Goal: Use online tool/utility: Utilize a website feature to perform a specific function

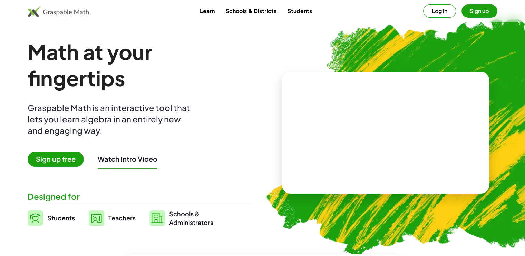
click at [48, 163] on span "Sign up free" at bounding box center [56, 159] width 56 height 15
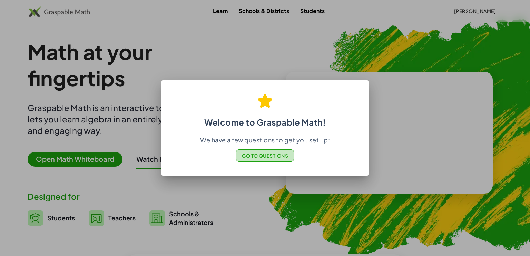
click at [249, 152] on button "Go to Questions" at bounding box center [265, 156] width 58 height 12
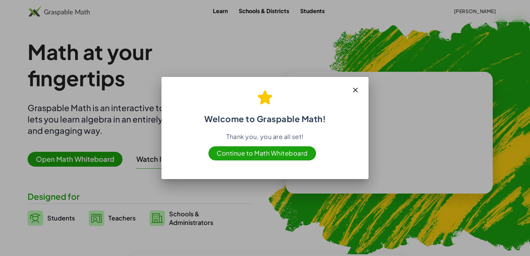
click at [266, 154] on span "Continue to Math Whiteboard" at bounding box center [263, 153] width 108 height 14
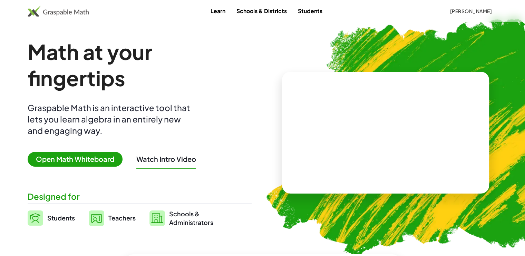
click at [55, 162] on span "Open Math Whiteboard" at bounding box center [75, 159] width 95 height 15
click at [350, 128] on video at bounding box center [386, 133] width 104 height 52
click at [56, 155] on span "Open Math Whiteboard" at bounding box center [75, 159] width 95 height 15
click at [479, 8] on span "[PERSON_NAME]" at bounding box center [471, 11] width 42 height 6
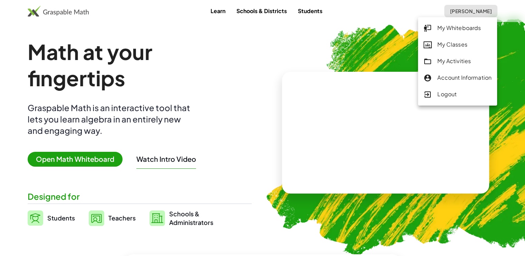
click at [458, 26] on div "My Whiteboards" at bounding box center [458, 28] width 68 height 9
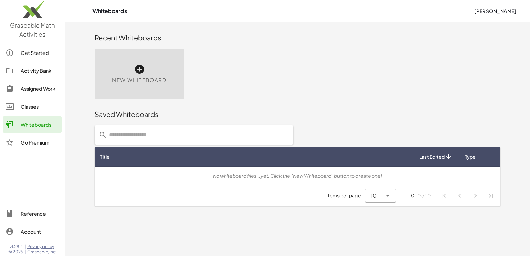
click at [167, 94] on div "New Whiteboard" at bounding box center [140, 74] width 90 height 50
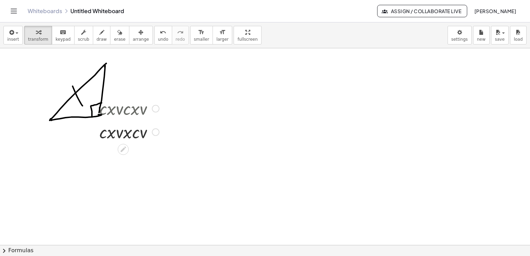
click at [127, 110] on div at bounding box center [129, 107] width 67 height 23
click at [128, 113] on div at bounding box center [129, 107] width 67 height 23
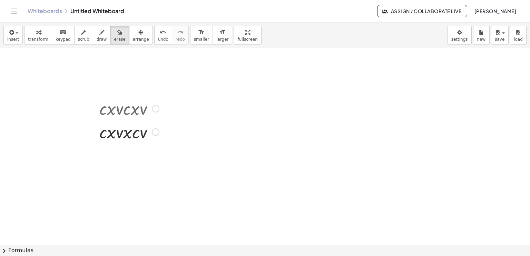
click at [234, 85] on div at bounding box center [265, 245] width 530 height 394
drag, startPoint x: 157, startPoint y: 90, endPoint x: 116, endPoint y: 124, distance: 53.9
click at [116, 124] on div at bounding box center [265, 245] width 530 height 394
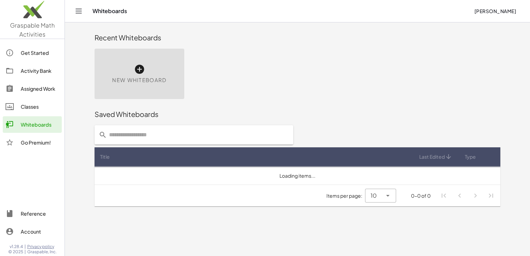
click at [166, 67] on div "New Whiteboard" at bounding box center [140, 74] width 90 height 50
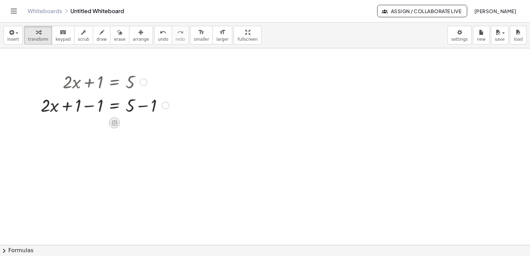
click at [115, 125] on icon at bounding box center [115, 123] width 6 height 6
click at [110, 126] on div "×" at bounding box center [114, 122] width 11 height 11
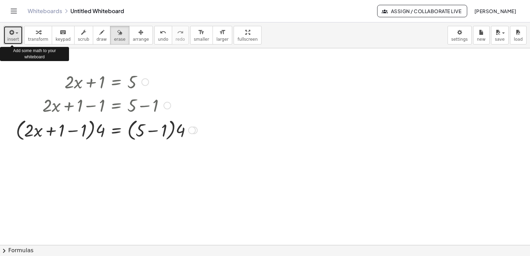
click at [15, 30] on div "button" at bounding box center [13, 32] width 12 height 8
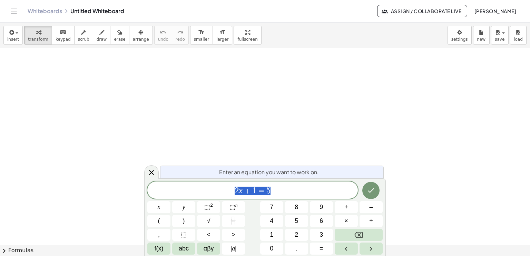
click at [0, 35] on div "insert select one: Math Expression Function Text Youtube Video Graphing Geometr…" at bounding box center [265, 35] width 530 height 26
click at [15, 35] on div "button" at bounding box center [13, 32] width 12 height 8
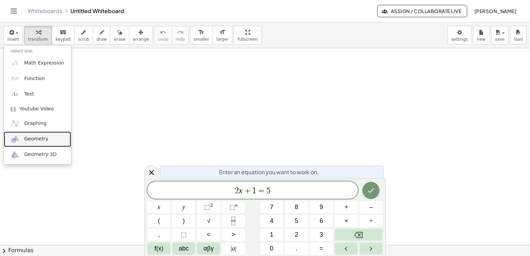
click at [42, 142] on span "Geometry" at bounding box center [36, 139] width 24 height 7
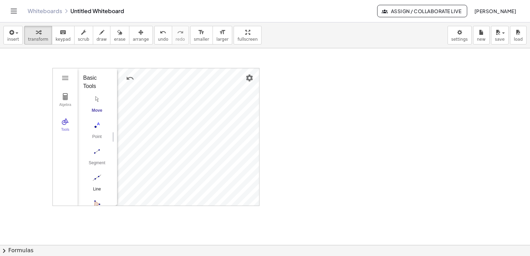
click at [93, 180] on img "Line. Select two points or positions" at bounding box center [97, 177] width 28 height 11
click at [96, 155] on img "Polygon. Select all vertices, then first vertex again" at bounding box center [97, 156] width 28 height 11
click at [96, 156] on img "Polygon. Select all vertices, then first vertex again" at bounding box center [97, 156] width 28 height 11
click at [102, 158] on img "Polygon. Select all vertices, then first vertex again" at bounding box center [97, 156] width 28 height 11
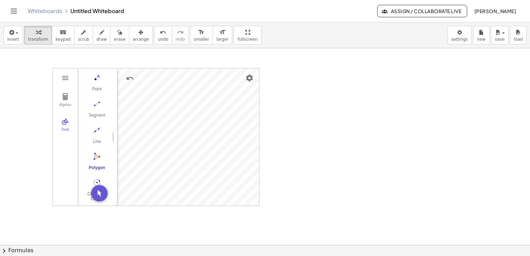
click at [102, 158] on img "Polygon. Select all vertices, then first vertex again" at bounding box center [97, 156] width 28 height 11
click at [98, 158] on img "Polygon. Select all vertices, then first vertex again" at bounding box center [97, 156] width 28 height 11
click at [97, 158] on img "Polygon. Select all vertices, then first vertex again" at bounding box center [97, 156] width 28 height 11
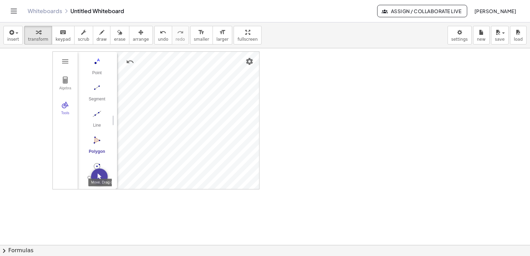
scroll to position [18, 0]
click at [99, 146] on button "Polygon" at bounding box center [97, 145] width 28 height 25
click at [97, 141] on img "Polygon. Select all vertices, then first vertex again" at bounding box center [97, 138] width 28 height 11
click at [96, 134] on img "Polygon. Select all vertices, then first vertex again" at bounding box center [97, 138] width 28 height 11
click at [96, 138] on img "Polygon. Select all vertices, then first vertex again" at bounding box center [97, 138] width 28 height 11
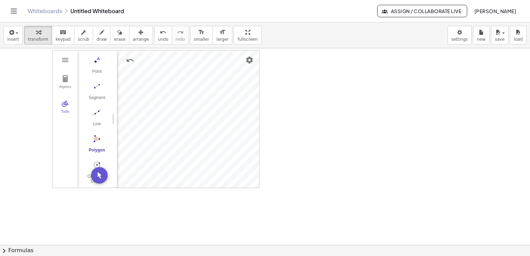
click at [95, 139] on img "Polygon. Select all vertices, then first vertex again" at bounding box center [97, 138] width 28 height 11
click at [95, 146] on button "Polygon" at bounding box center [97, 145] width 28 height 25
click at [97, 141] on img "Polygon. Select all vertices, then first vertex again" at bounding box center [97, 138] width 28 height 11
click at [95, 142] on img "Polygon. Select all vertices, then first vertex again" at bounding box center [97, 138] width 28 height 11
click at [177, 115] on div "Algebra Tools GeoGebra Geometry Basic Tools Move Point Segment Line Polygon Cir…" at bounding box center [156, 118] width 206 height 137
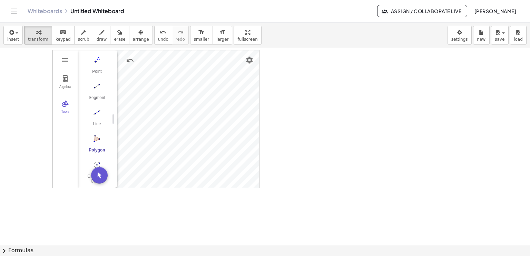
click at [95, 137] on img "Polygon. Select all vertices, then first vertex again" at bounding box center [97, 138] width 28 height 11
click at [299, 86] on div at bounding box center [265, 249] width 530 height 439
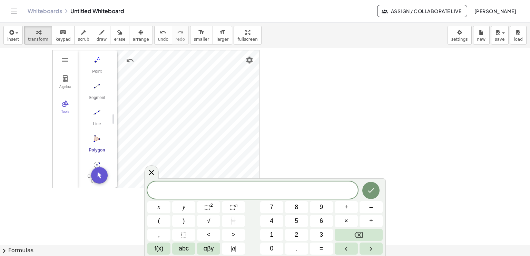
click at [299, 86] on div at bounding box center [265, 249] width 530 height 439
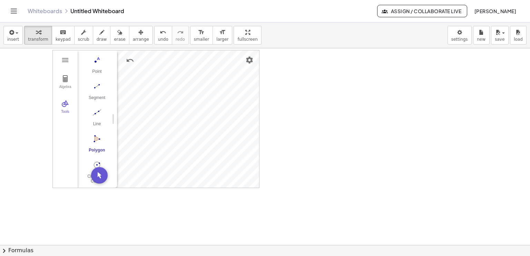
drag, startPoint x: 67, startPoint y: 59, endPoint x: 32, endPoint y: 85, distance: 43.2
click at [32, 85] on div "Algebra Tools Point A Point B Point C t1 = Polygon A, B, C 24.6 a = Segment B, …" at bounding box center [265, 249] width 530 height 439
click at [103, 173] on img "Move. Drag or select object" at bounding box center [99, 175] width 17 height 17
click at [252, 60] on img "Settings" at bounding box center [249, 60] width 8 height 8
click at [111, 178] on div "Algebra Tools Point A Point B Point C t1 = Polygon A, B, C 24.6 a = Segment B, …" at bounding box center [156, 118] width 206 height 137
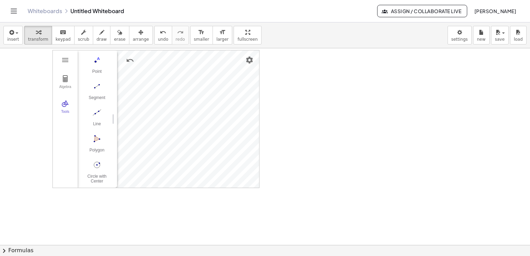
drag, startPoint x: 57, startPoint y: 57, endPoint x: 57, endPoint y: 61, distance: 3.8
click at [57, 61] on div "Algebra Tools" at bounding box center [65, 118] width 25 height 137
click at [58, 61] on div "Algebra Tools" at bounding box center [65, 118] width 25 height 137
click at [67, 59] on img "Geometry" at bounding box center [65, 60] width 8 height 8
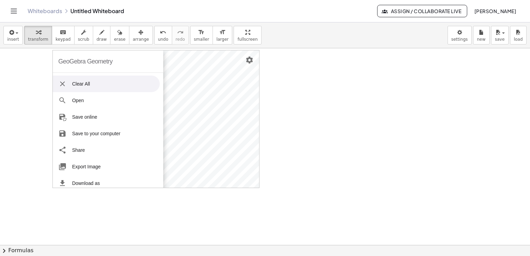
click at [92, 82] on li "Clear All" at bounding box center [106, 84] width 107 height 17
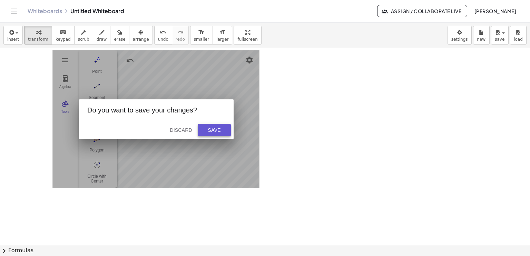
click at [220, 129] on div "Save" at bounding box center [214, 130] width 22 height 6
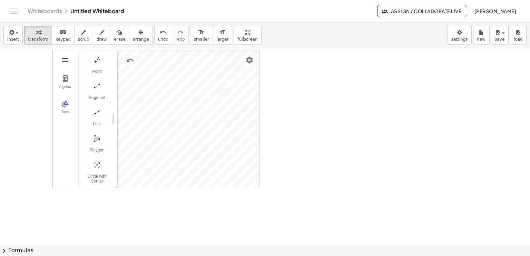
click at [66, 63] on img "Geometry" at bounding box center [65, 60] width 8 height 8
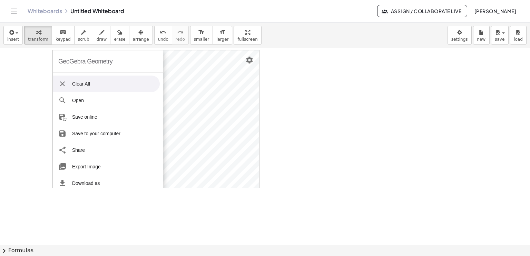
click at [99, 82] on li "Clear All" at bounding box center [106, 84] width 107 height 17
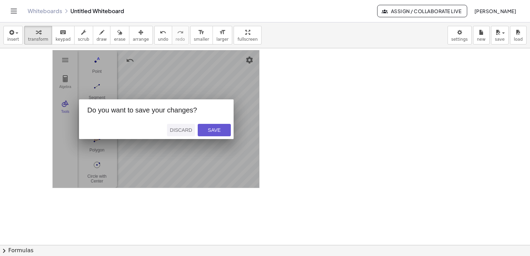
click at [192, 130] on div "Discard" at bounding box center [181, 130] width 22 height 6
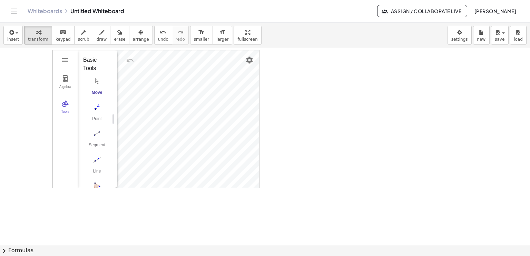
drag, startPoint x: 53, startPoint y: 58, endPoint x: 58, endPoint y: 121, distance: 62.4
click at [58, 121] on div "Algebra Tools" at bounding box center [65, 118] width 25 height 137
click at [476, 131] on div at bounding box center [265, 249] width 530 height 439
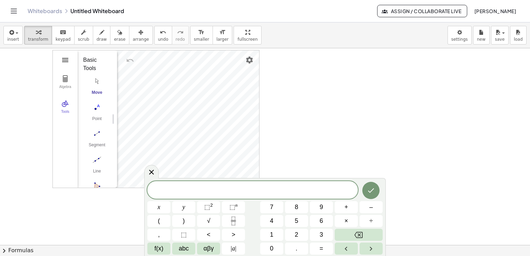
click at [62, 56] on img "Geometry" at bounding box center [65, 60] width 8 height 8
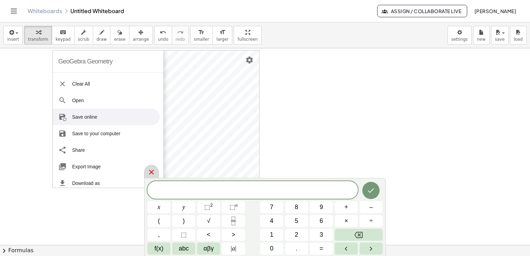
click at [148, 172] on icon at bounding box center [151, 172] width 8 height 8
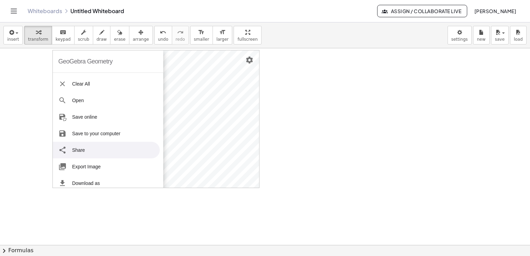
scroll to position [84, 0]
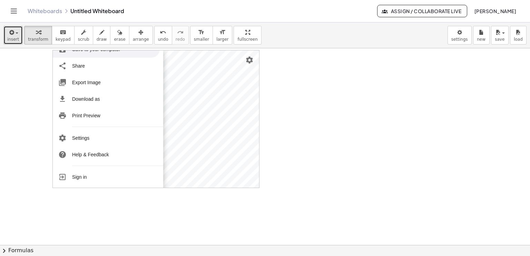
click at [4, 33] on button "insert" at bounding box center [12, 35] width 19 height 19
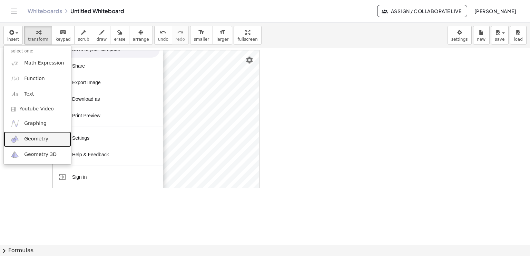
click at [32, 137] on span "Geometry" at bounding box center [36, 139] width 24 height 7
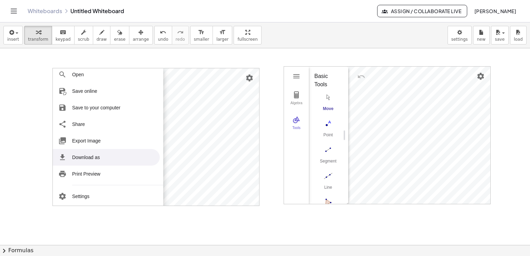
scroll to position [0, 0]
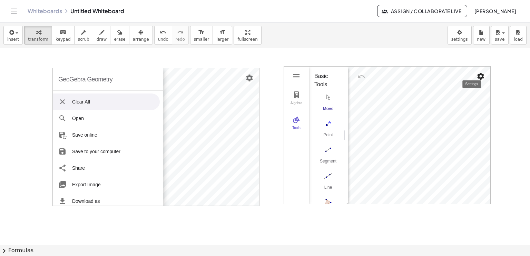
click at [481, 76] on img "Settings" at bounding box center [481, 76] width 8 height 8
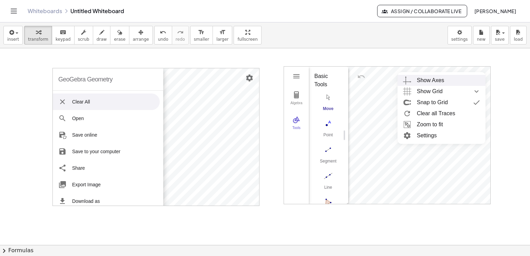
click at [481, 76] on li "Show Axes" at bounding box center [442, 80] width 88 height 11
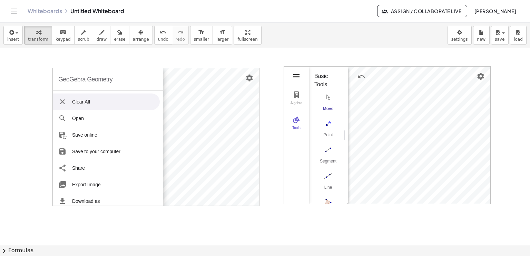
click at [298, 72] on img "Geometry" at bounding box center [296, 76] width 8 height 8
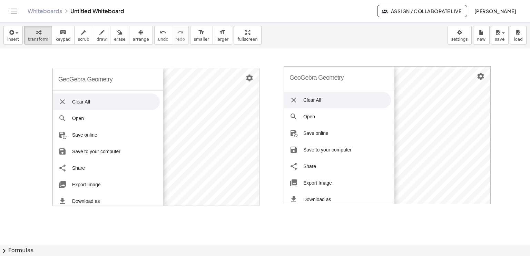
click at [490, 31] on div "insert select one: Math Expression Function Text Youtube Video Graphing Geometr…" at bounding box center [265, 35] width 530 height 26
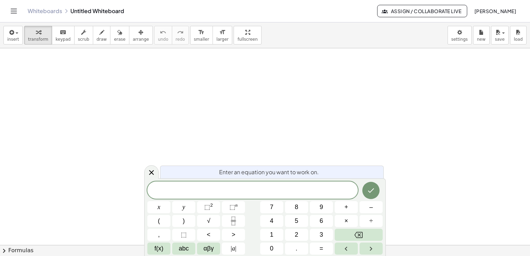
scroll to position [358, 0]
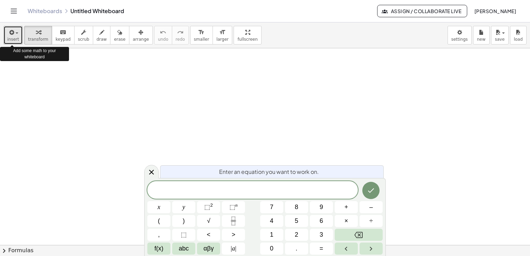
click at [21, 36] on button "insert" at bounding box center [12, 35] width 19 height 19
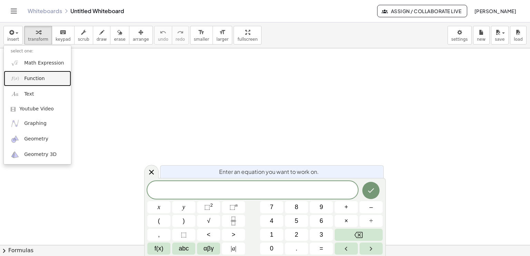
click at [35, 81] on span "Function" at bounding box center [34, 78] width 21 height 7
